Goal: Understand process/instructions: Learn how to perform a task or action

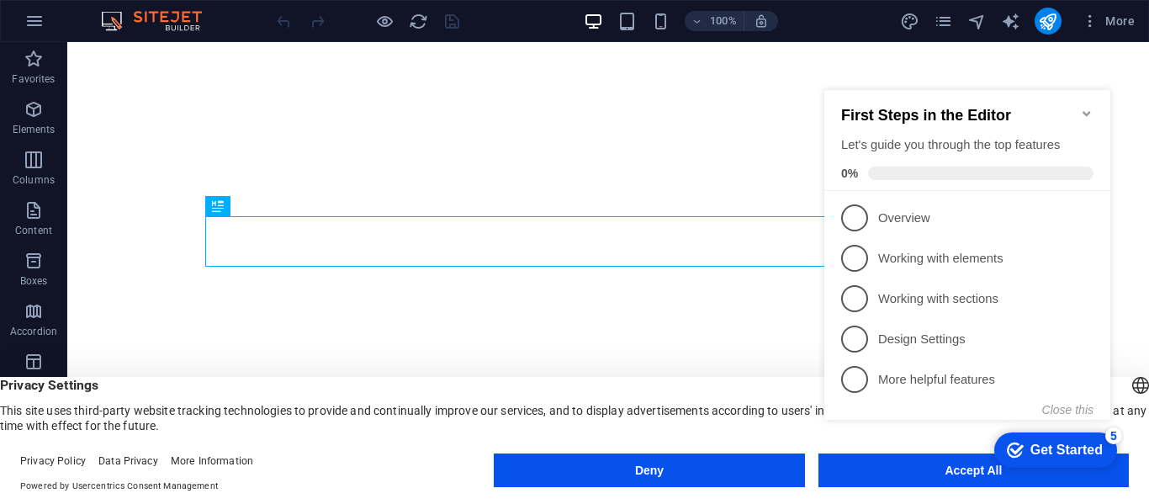
click html "checkmark Get Started 5 First Steps in the Editor Let's guide you through the t…"
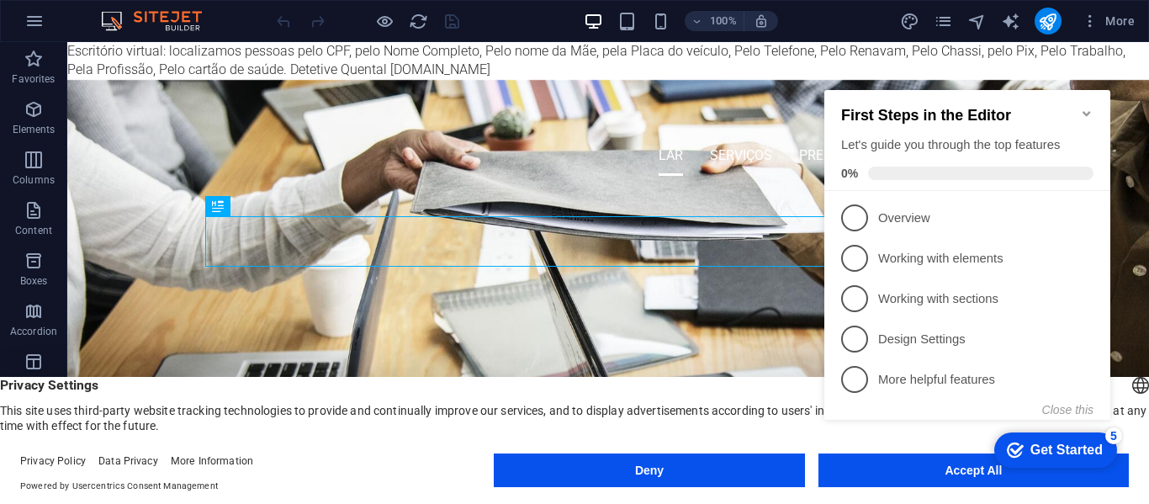
drag, startPoint x: 856, startPoint y: 212, endPoint x: 891, endPoint y: 212, distance: 35.3
click at [857, 212] on span "1" at bounding box center [854, 217] width 27 height 27
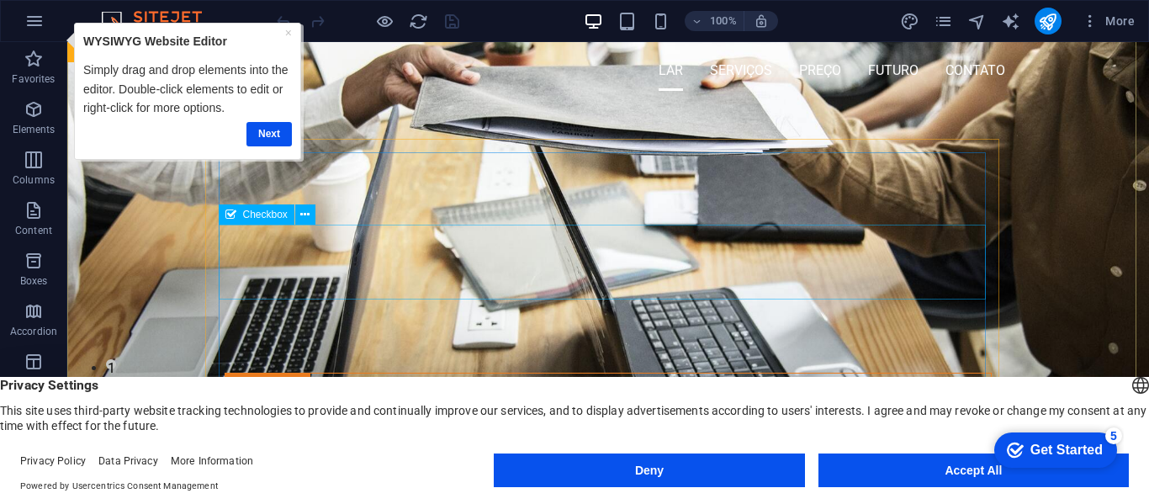
scroll to position [84, 0]
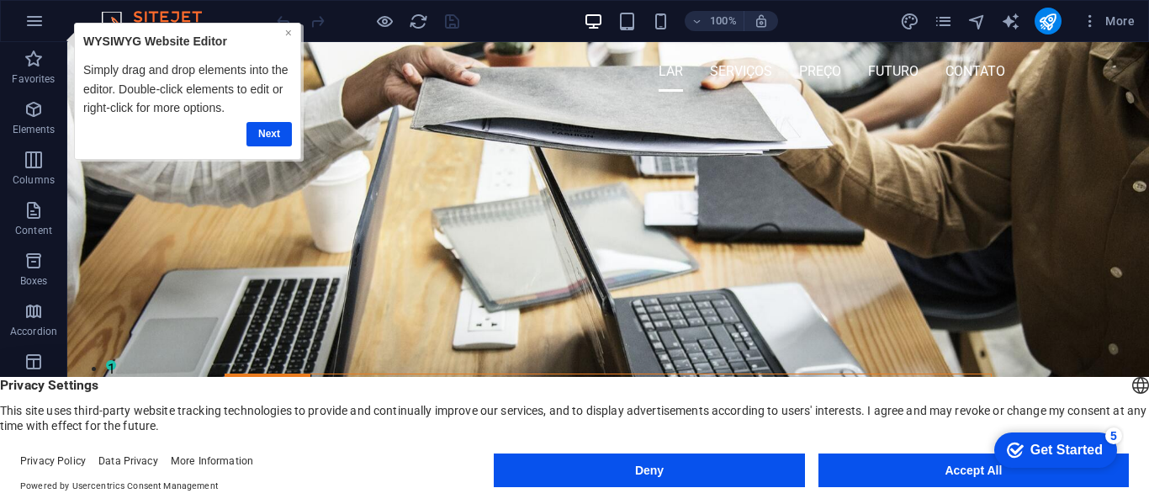
click at [284, 34] on link "×" at bounding box center [287, 32] width 7 height 13
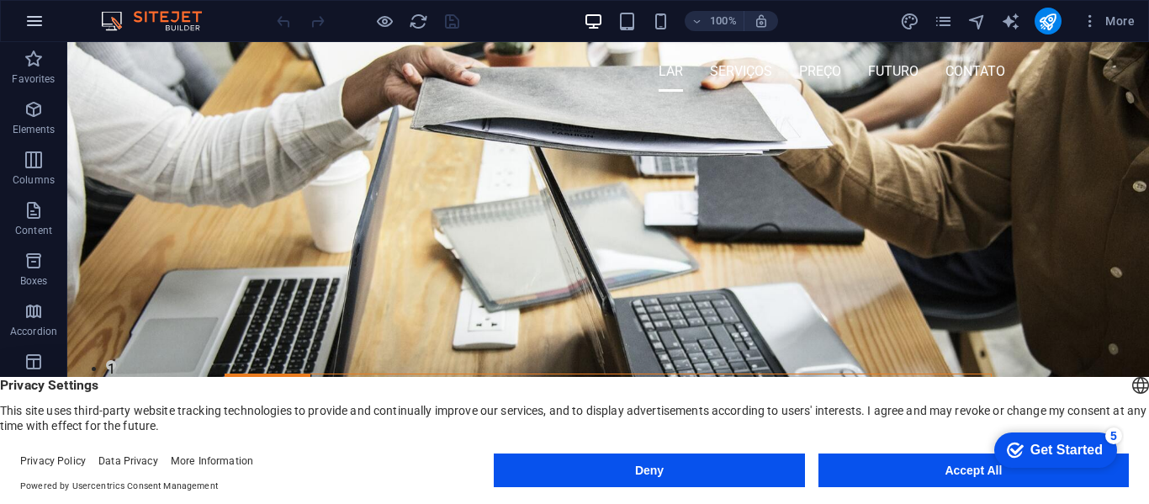
click at [39, 22] on icon "button" at bounding box center [34, 21] width 20 height 20
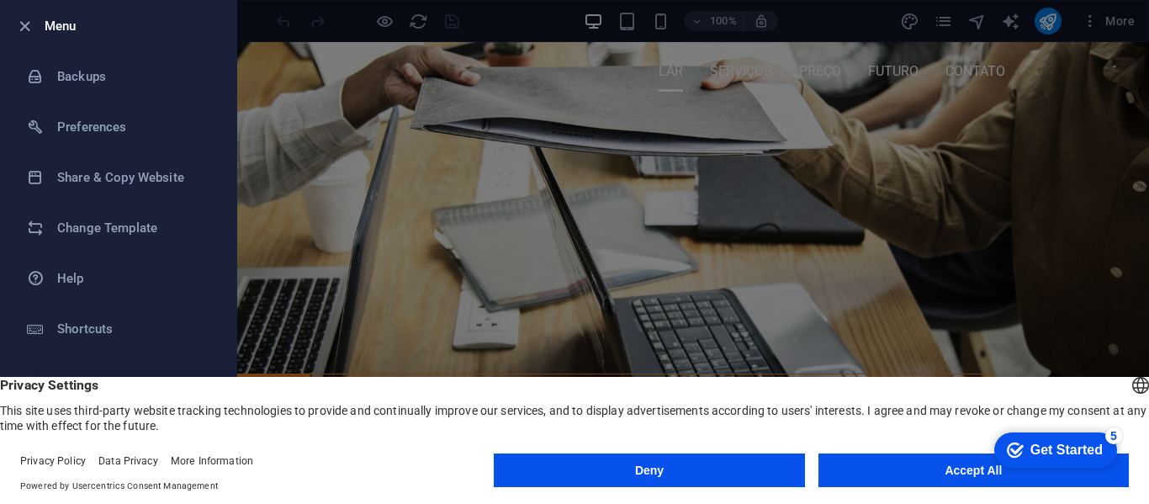
click at [299, 148] on div at bounding box center [574, 252] width 1149 height 504
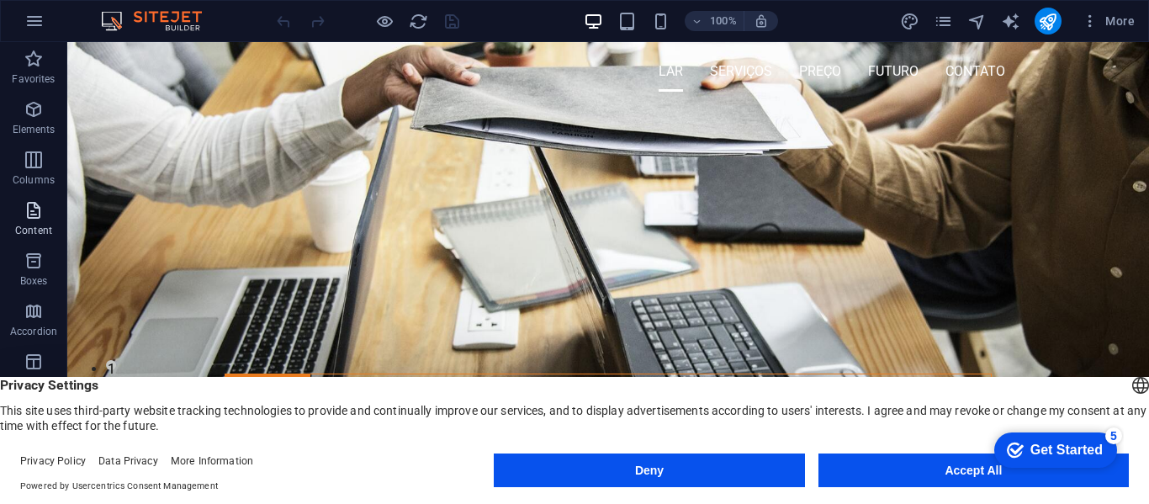
click at [34, 218] on icon "button" at bounding box center [34, 210] width 20 height 20
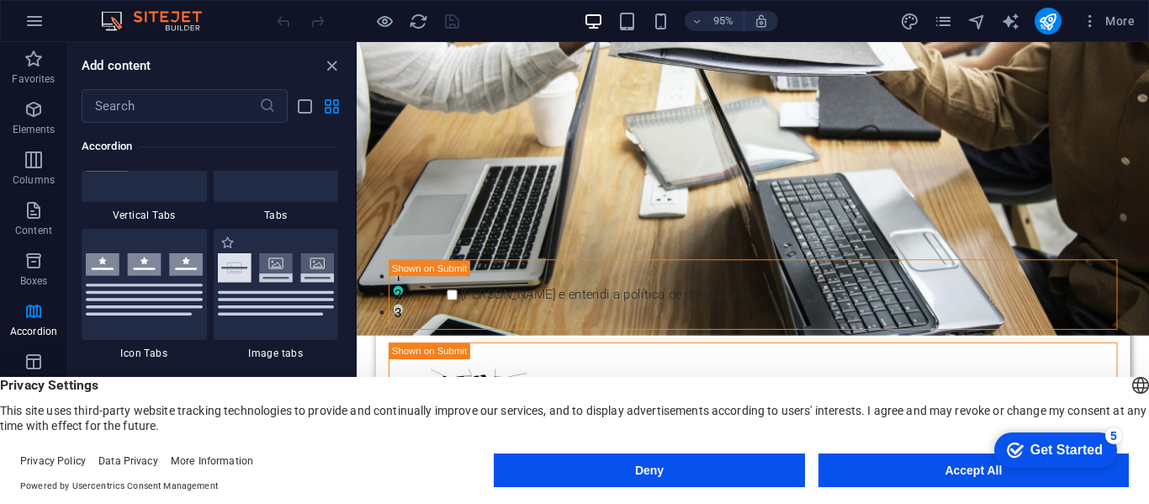
scroll to position [5637, 0]
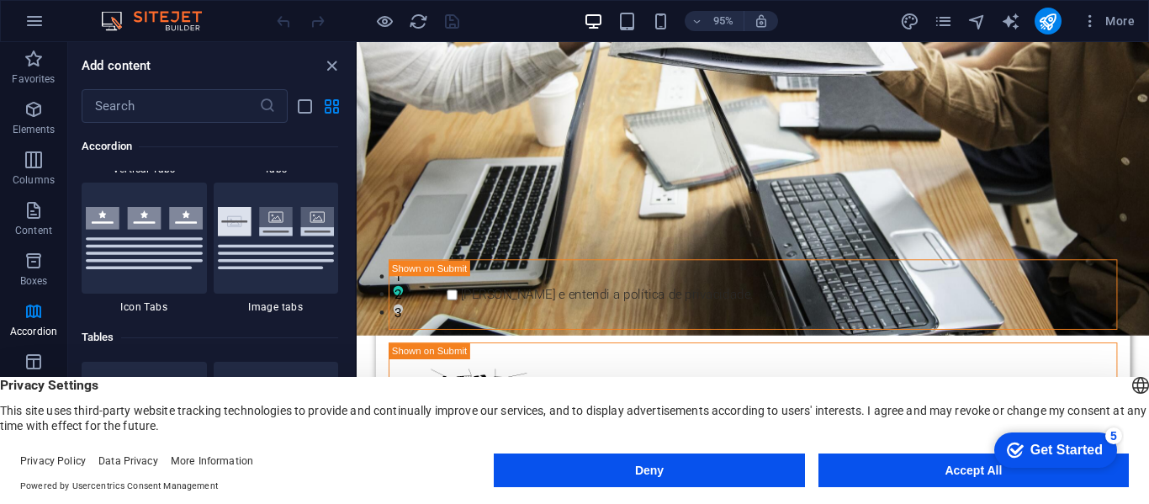
drag, startPoint x: 350, startPoint y: 243, endPoint x: 353, endPoint y: 269, distance: 26.2
click at [343, 323] on div "Favorites 1 Star Headline 1 Star Container Elements 1 Star Headline 1 Star Text…" at bounding box center [211, 293] width 287 height 341
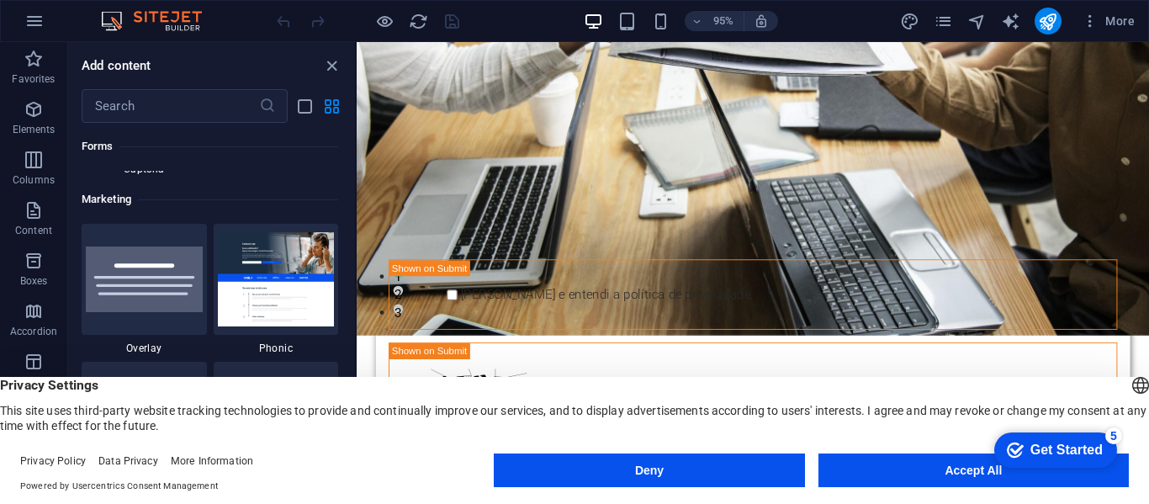
scroll to position [13674, 0]
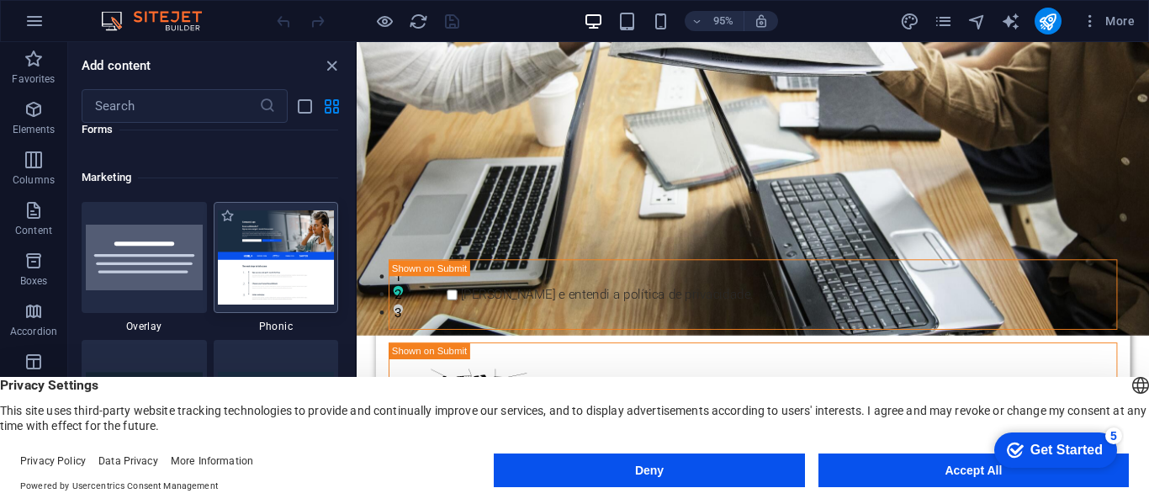
click at [276, 255] on img at bounding box center [276, 256] width 117 height 93
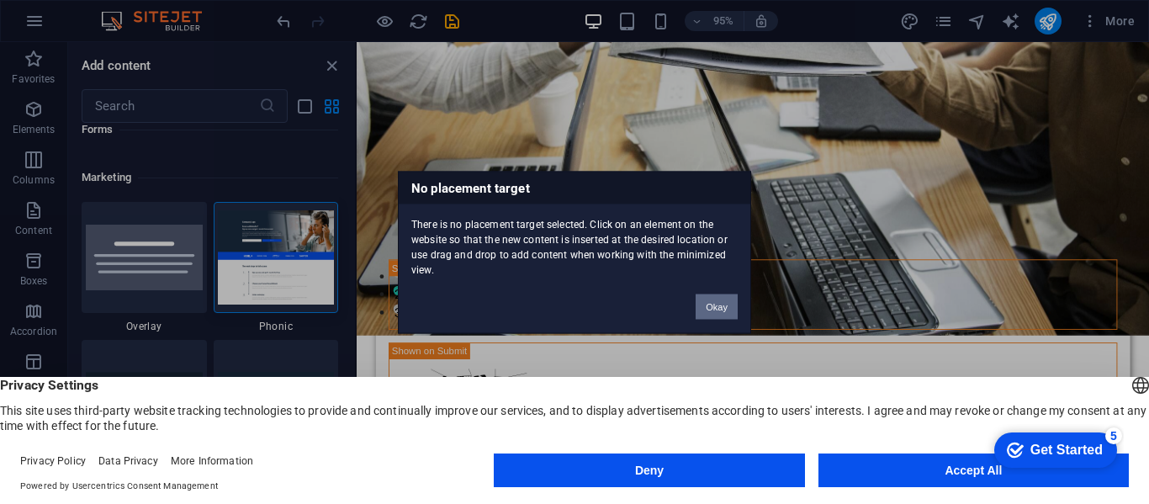
drag, startPoint x: 382, startPoint y: 289, endPoint x: 719, endPoint y: 316, distance: 338.5
click at [719, 316] on button "Okay" at bounding box center [717, 306] width 42 height 25
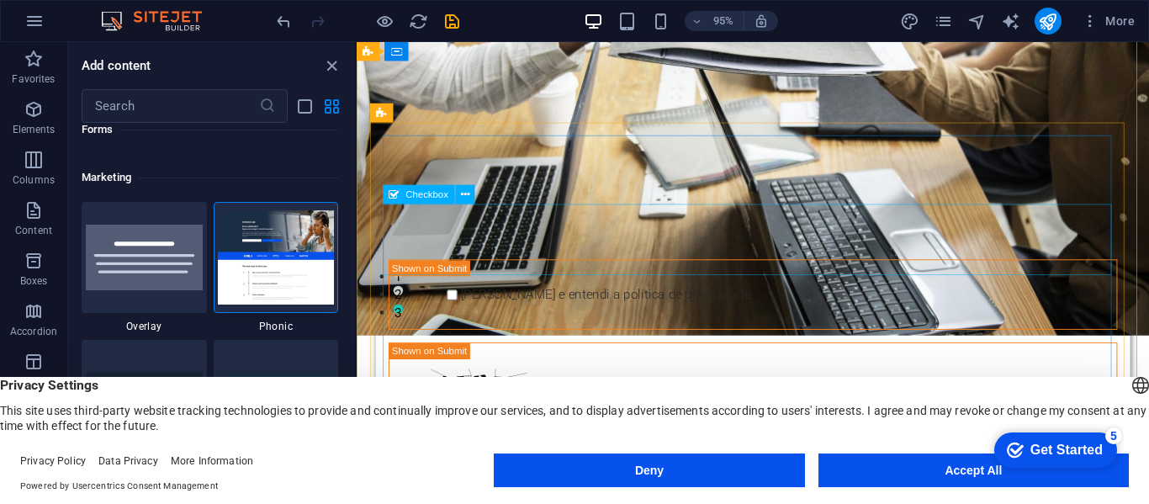
click at [416, 271] on div "[PERSON_NAME] e entendi a política de privacidade." at bounding box center [773, 308] width 767 height 74
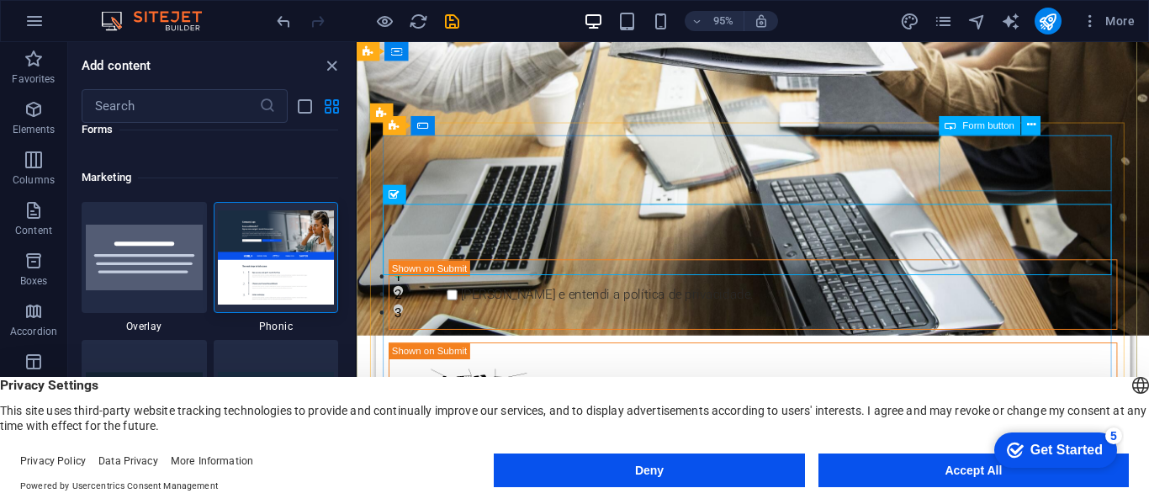
click at [1019, 181] on div "Enviar" at bounding box center [1067, 219] width 182 height 77
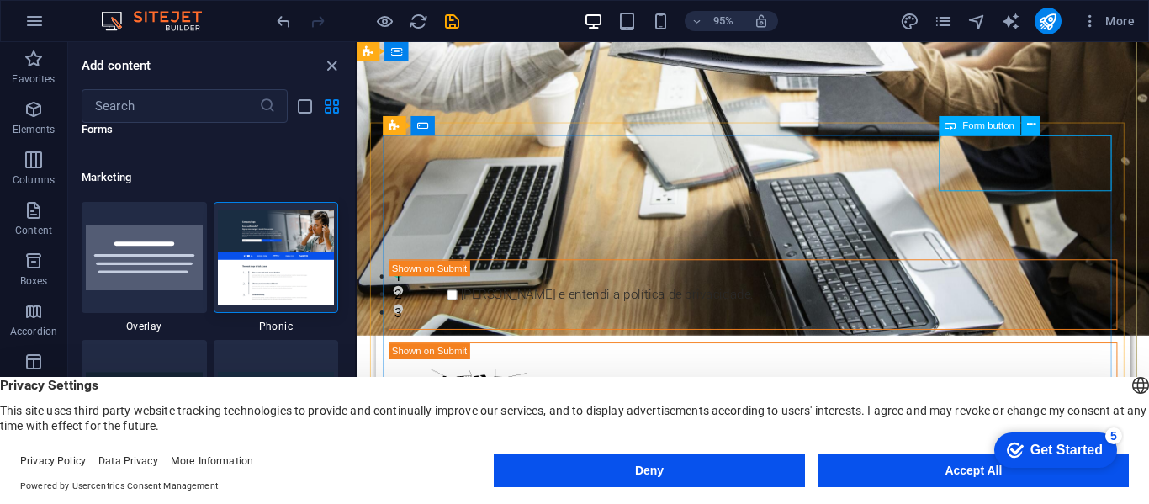
click at [1076, 181] on div "Enviar" at bounding box center [1067, 219] width 182 height 77
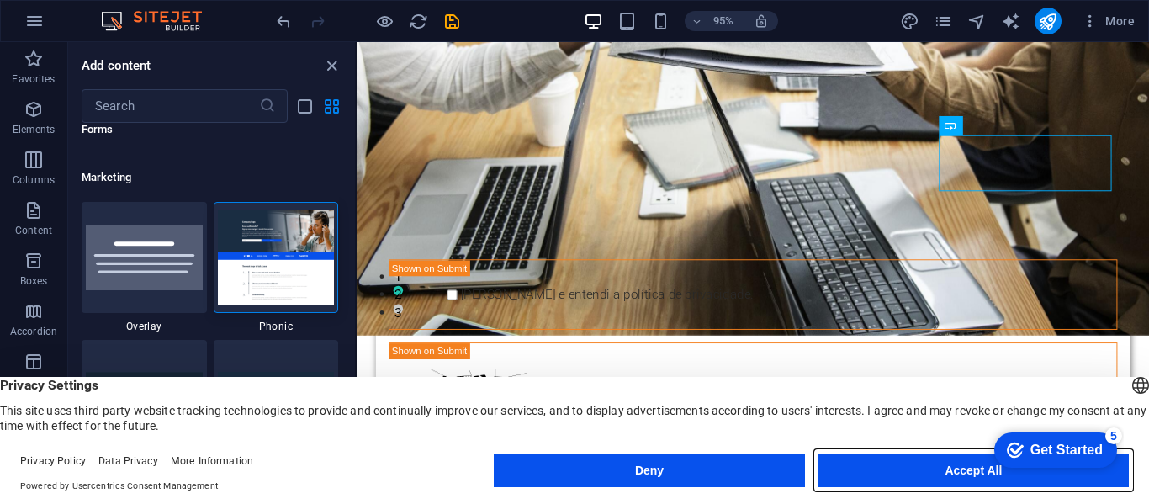
click at [932, 479] on button "Accept All" at bounding box center [974, 471] width 310 height 34
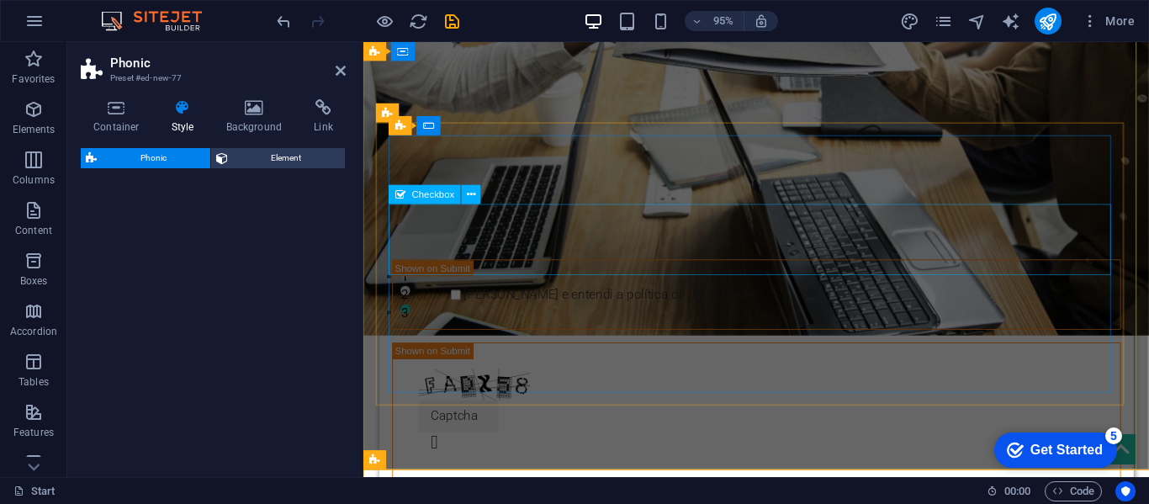
select select "%"
select select "rem"
select select "px"
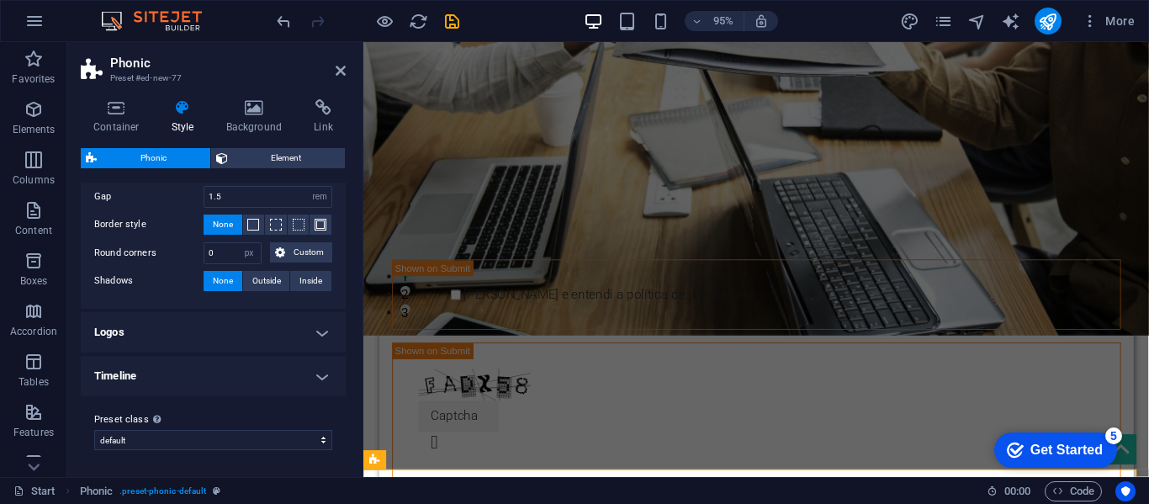
scroll to position [0, 0]
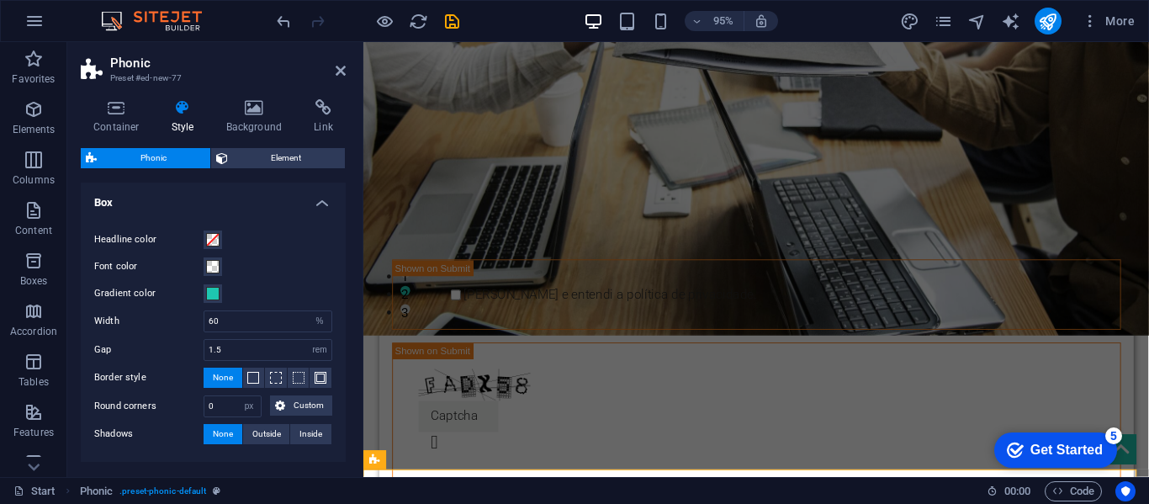
drag, startPoint x: 1055, startPoint y: 457, endPoint x: 1217, endPoint y: 816, distance: 393.9
click at [1053, 459] on div "checkmark Get Started 5" at bounding box center [1056, 449] width 123 height 35
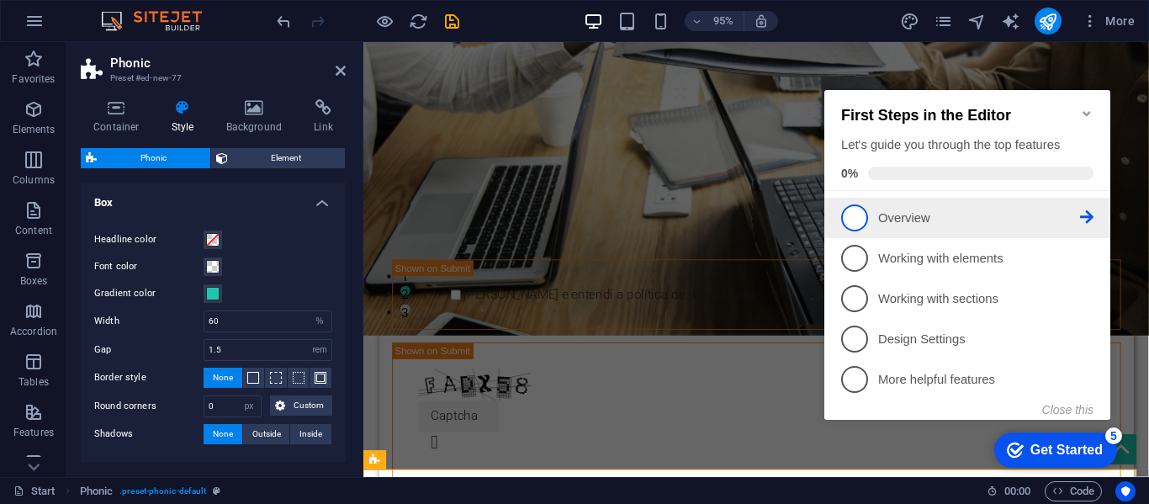
drag, startPoint x: 858, startPoint y: 214, endPoint x: 960, endPoint y: 303, distance: 135.3
click at [859, 214] on span "1" at bounding box center [854, 217] width 27 height 27
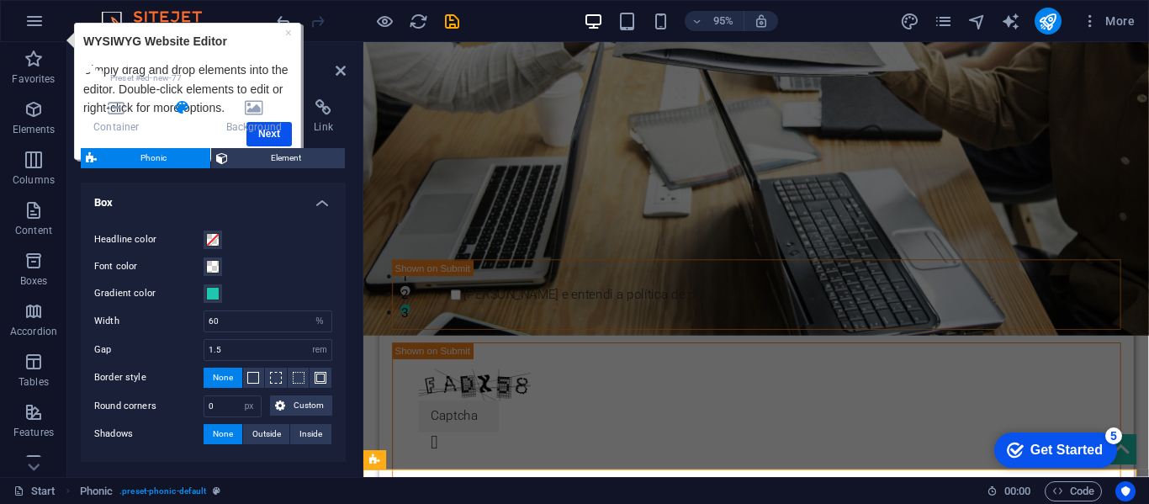
click at [269, 136] on div "Container Style Background Link Size Height Default px rem % vh vw Min. height …" at bounding box center [213, 281] width 265 height 364
click at [1060, 446] on div "Get Started" at bounding box center [1067, 450] width 72 height 15
